Goal: Submit feedback/report problem

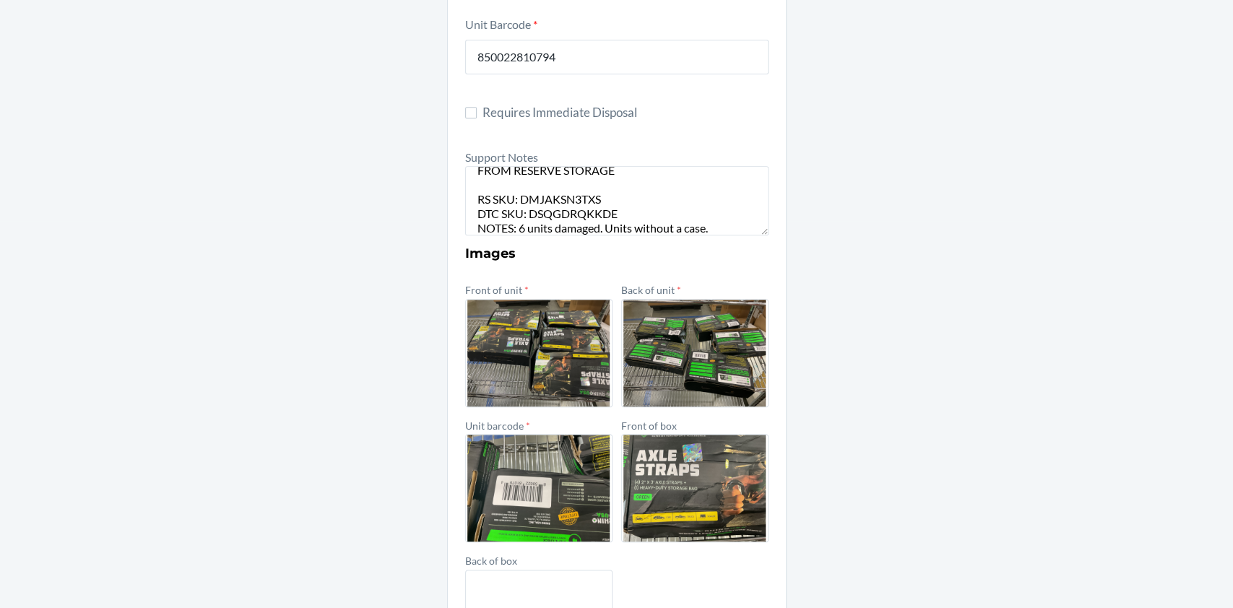
scroll to position [21, 0]
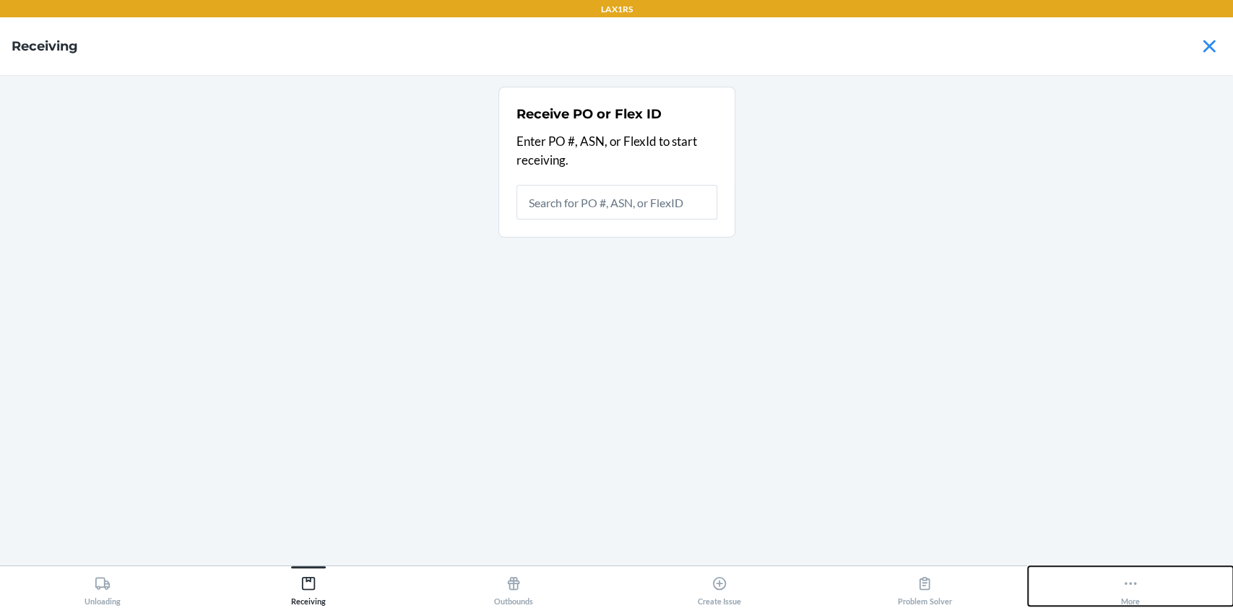
click at [1118, 574] on button "More" at bounding box center [1131, 586] width 206 height 40
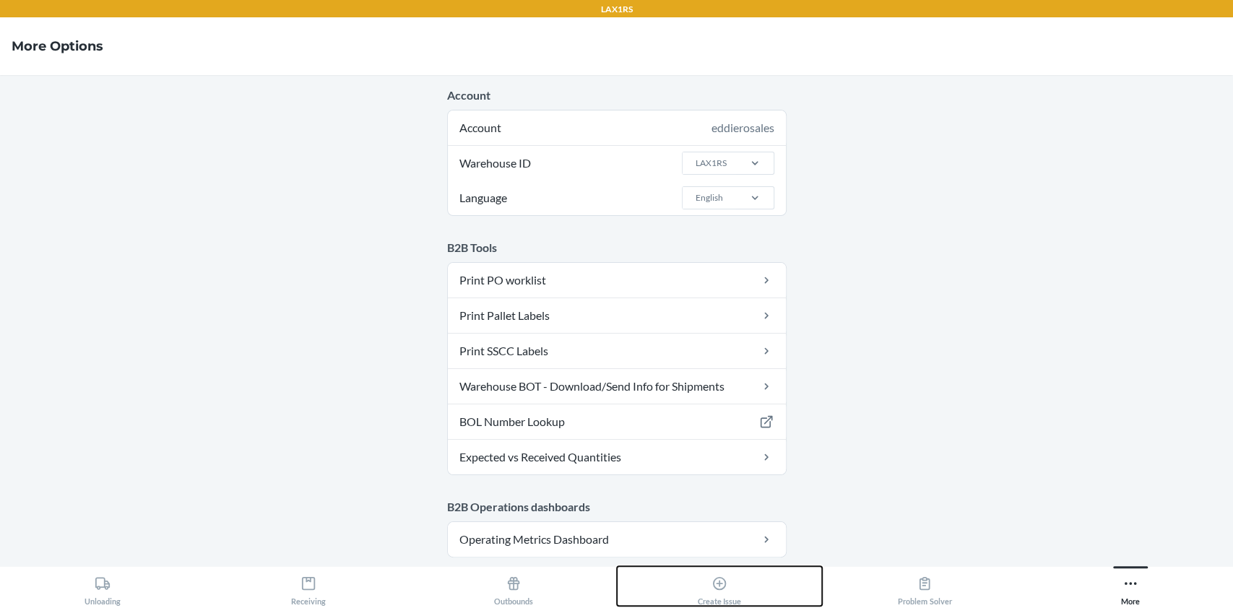
click at [706, 589] on div "Create Issue" at bounding box center [719, 588] width 43 height 36
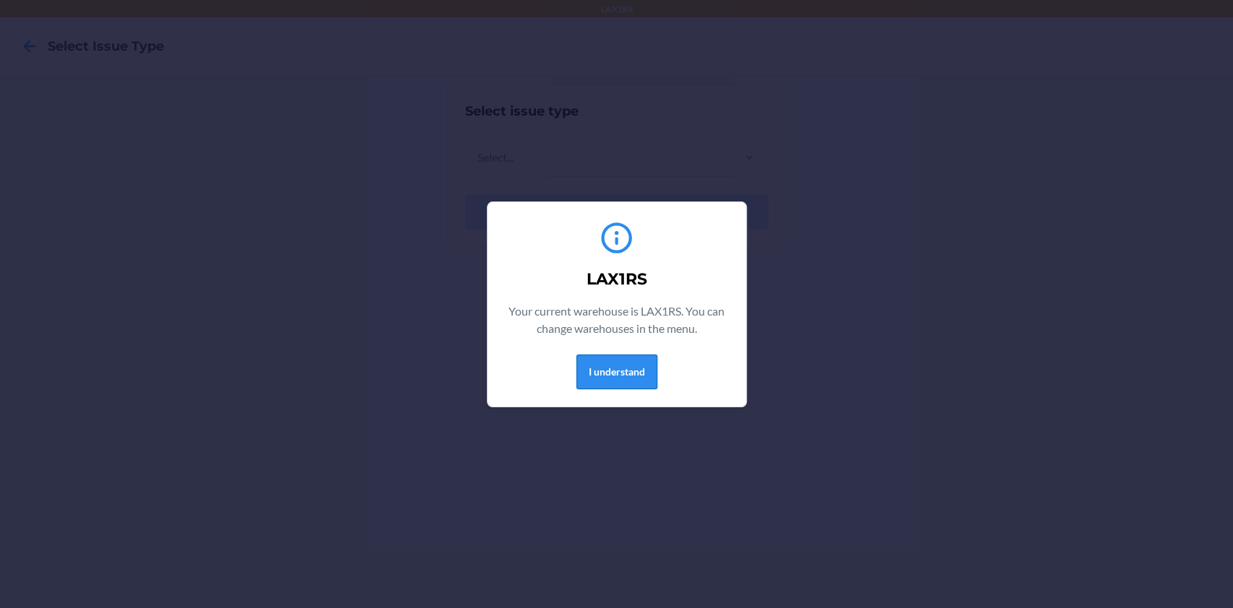
click at [630, 367] on button "I understand" at bounding box center [617, 372] width 81 height 35
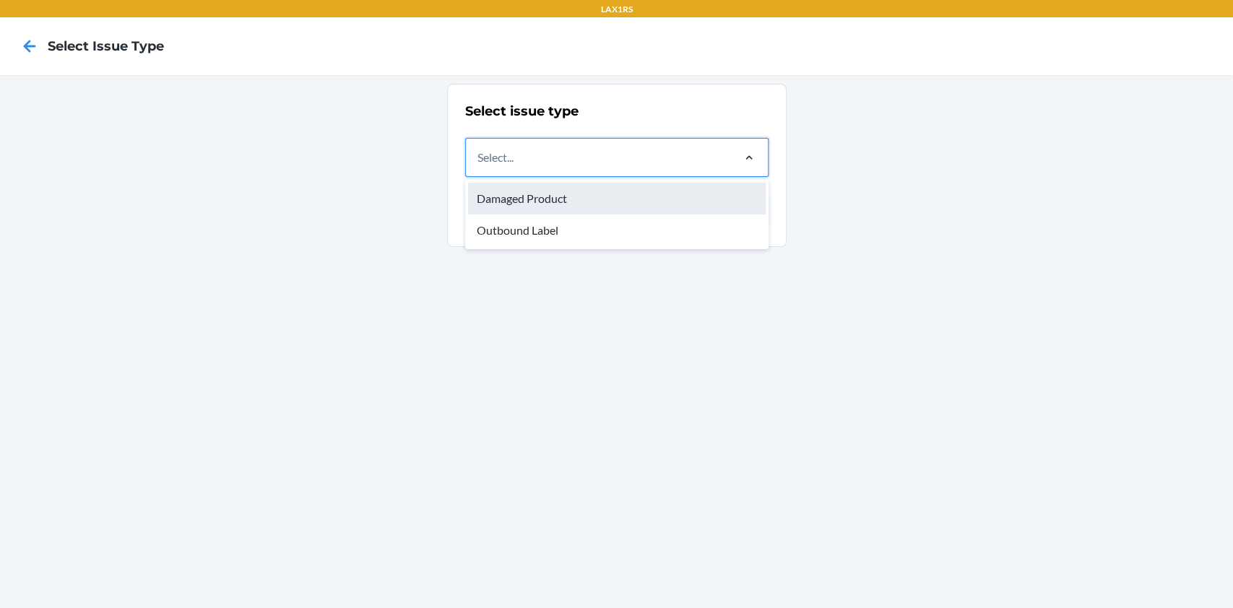
click at [665, 196] on div "Damaged Product" at bounding box center [617, 199] width 298 height 32
click at [479, 166] on input "option Damaged Product focused, 1 of 2. 2 results available. Use Up and Down to…" at bounding box center [478, 157] width 1 height 17
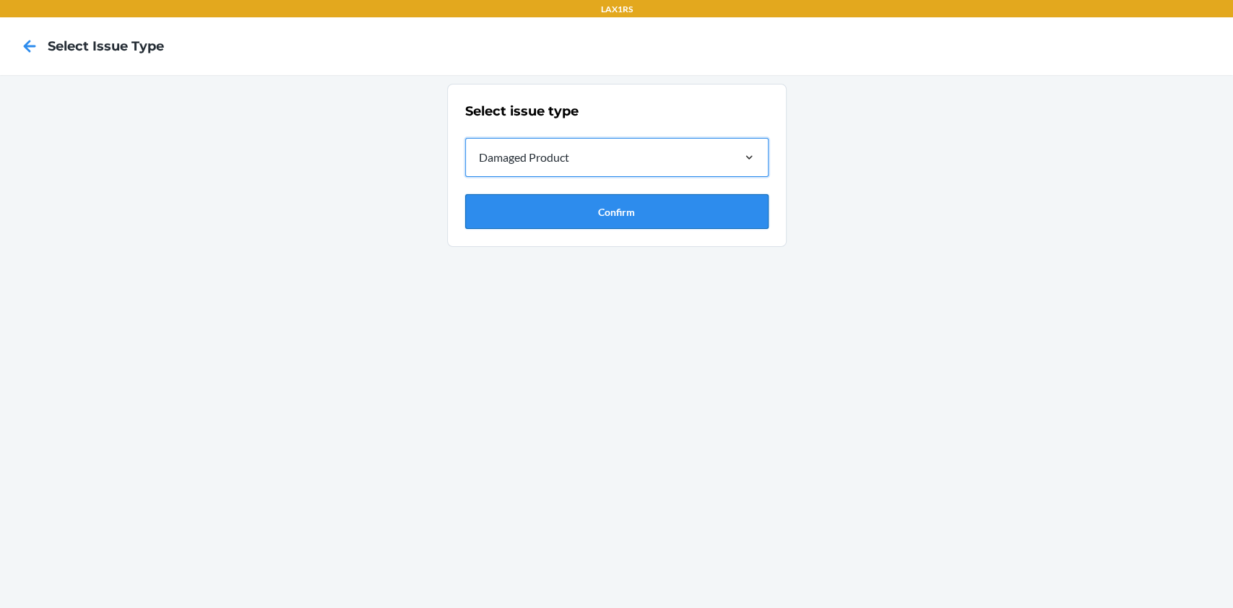
click at [608, 204] on button "Confirm" at bounding box center [616, 211] width 303 height 35
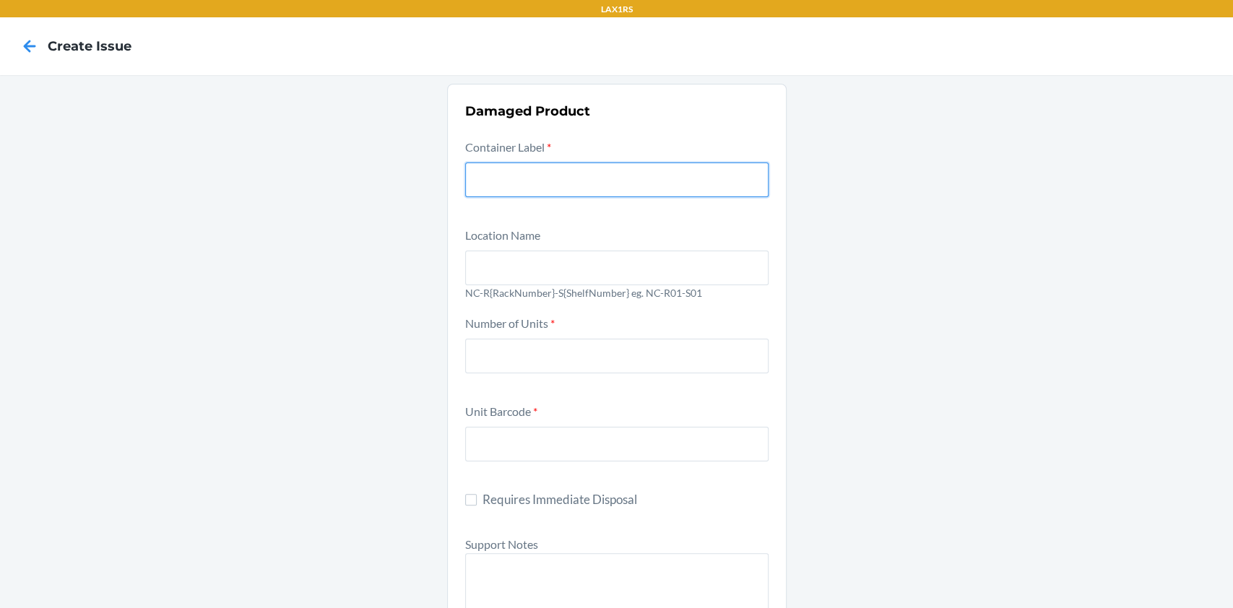
click at [601, 189] on input "text" at bounding box center [616, 180] width 303 height 35
paste input "9821514"
type input "9821514"
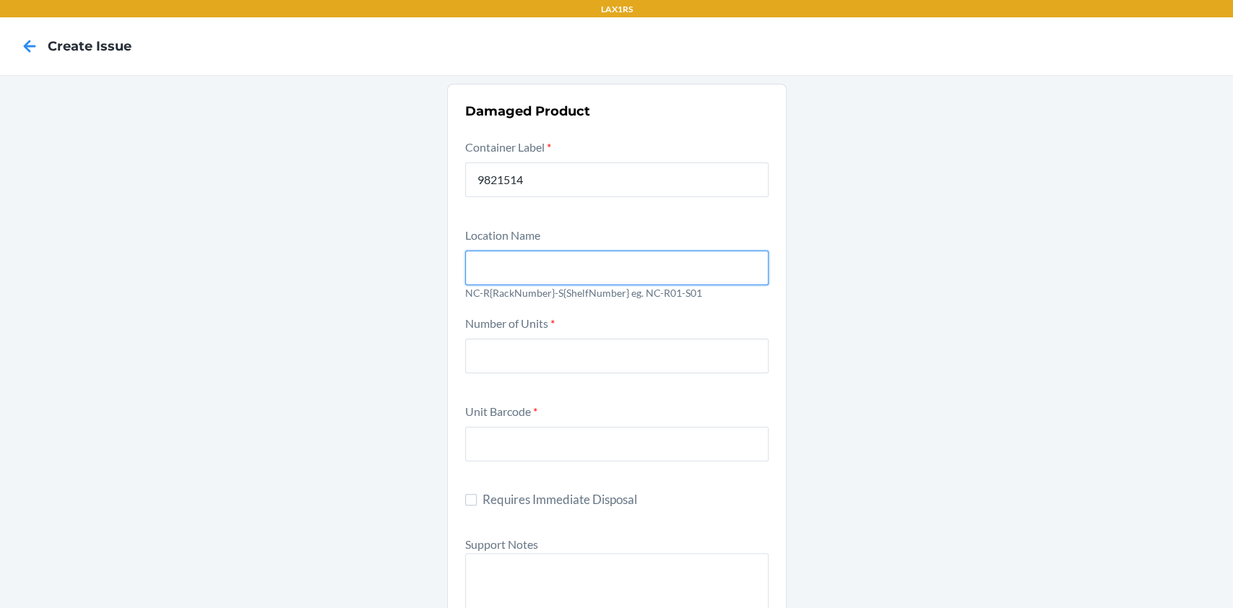
click at [530, 267] on input "text" at bounding box center [616, 268] width 303 height 35
type input "NC-R01-S01"
click at [554, 376] on div "Number of Units *" at bounding box center [616, 353] width 303 height 79
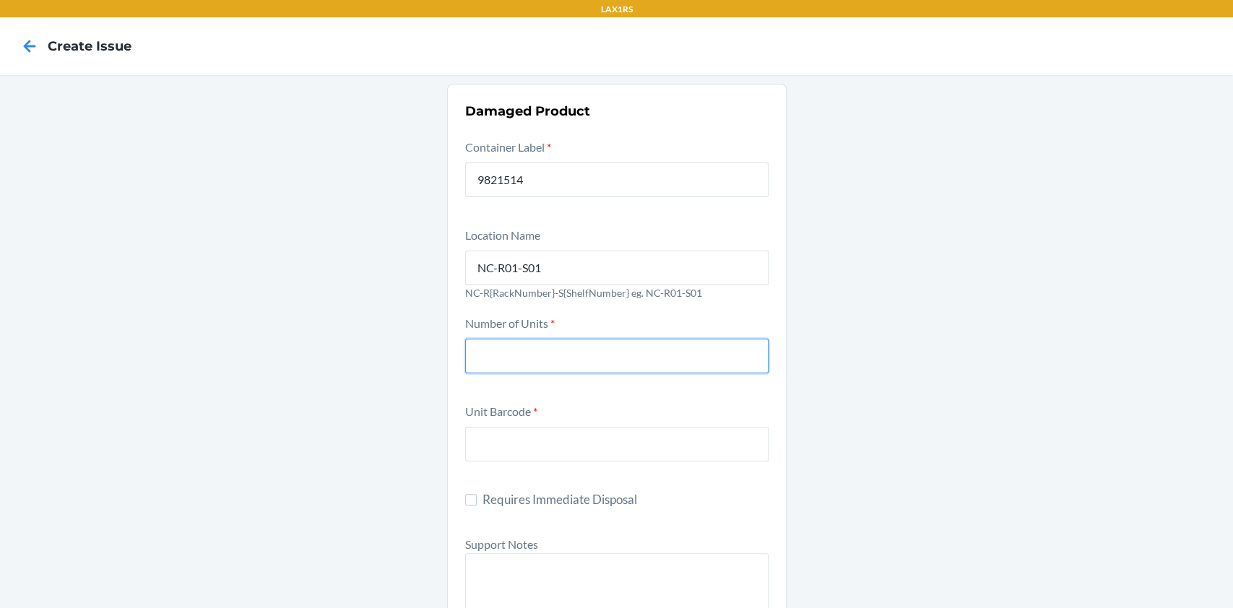
click at [561, 357] on input "number" at bounding box center [616, 356] width 303 height 35
type input "2"
type input "32"
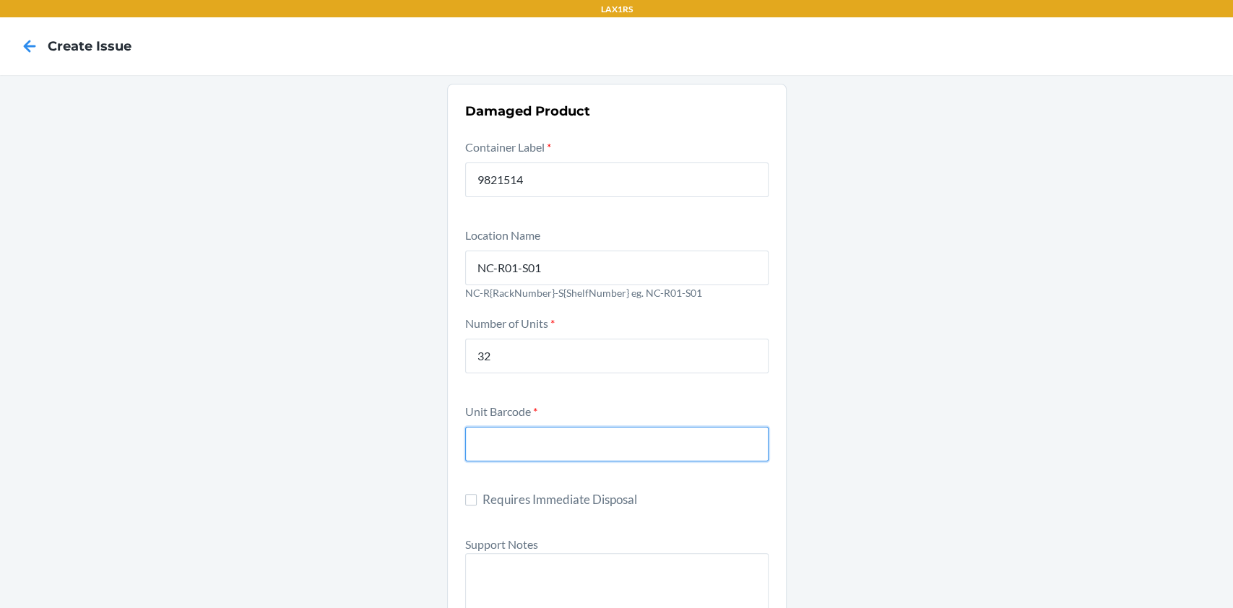
click at [592, 442] on input "text" at bounding box center [616, 444] width 303 height 35
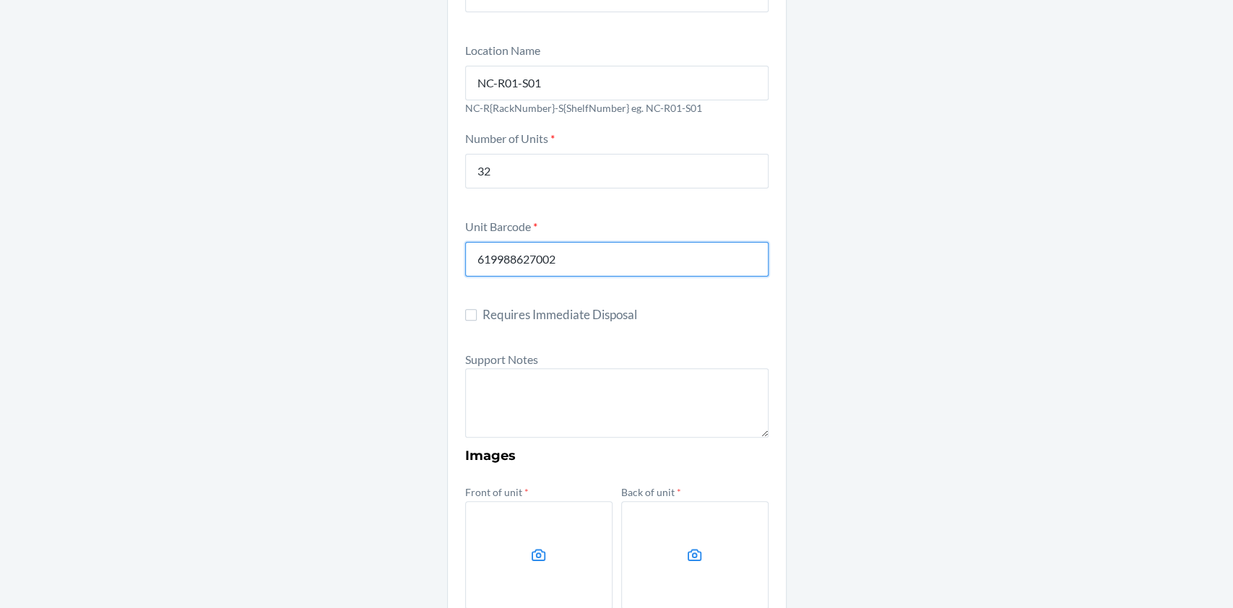
type input "619988627002"
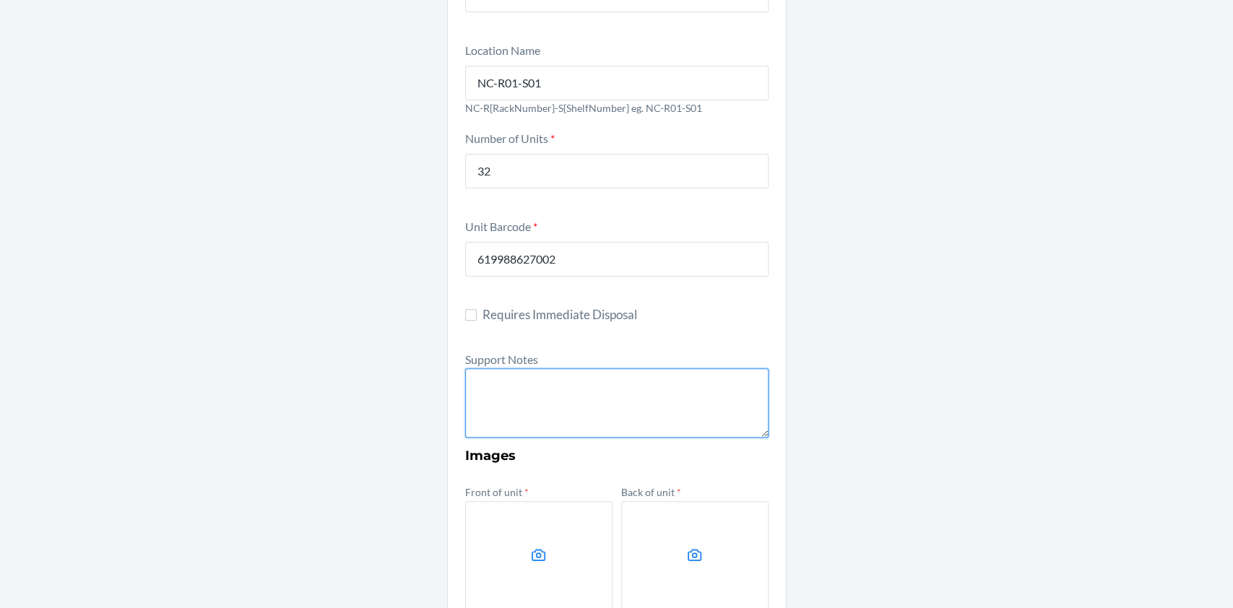
click at [534, 420] on textarea at bounding box center [616, 402] width 303 height 69
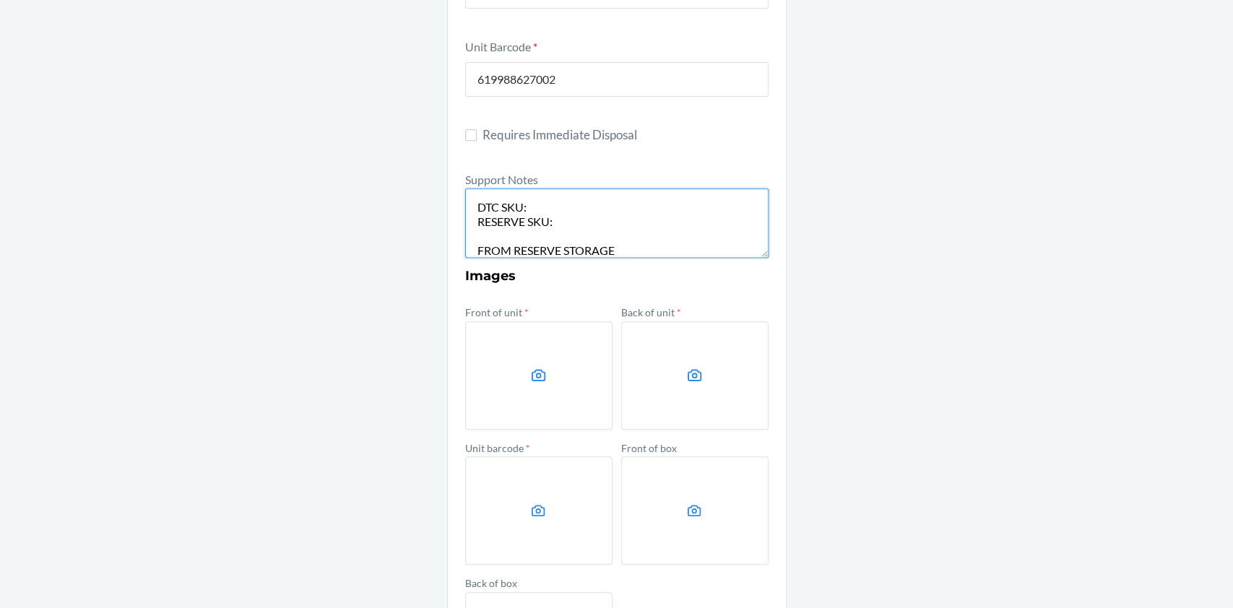
scroll to position [383, 0]
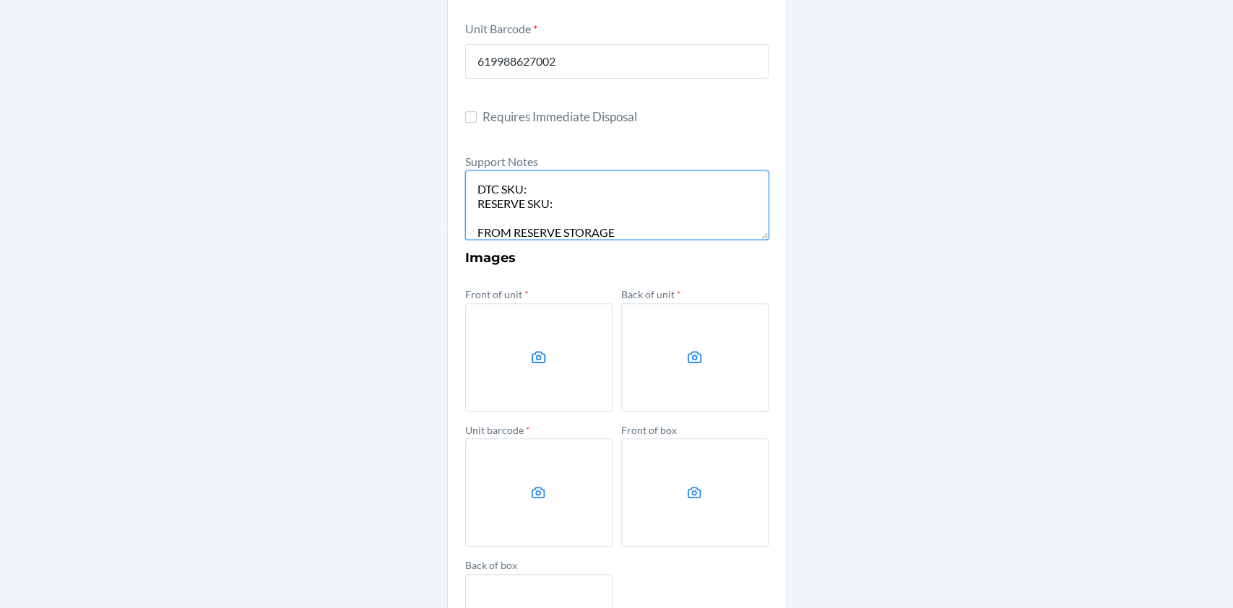
type textarea "FROM RESERVE STORAGE DTC SKU: RESERVE SKU: FROM RESERVE STORAGE"
